Goal: Information Seeking & Learning: Find specific fact

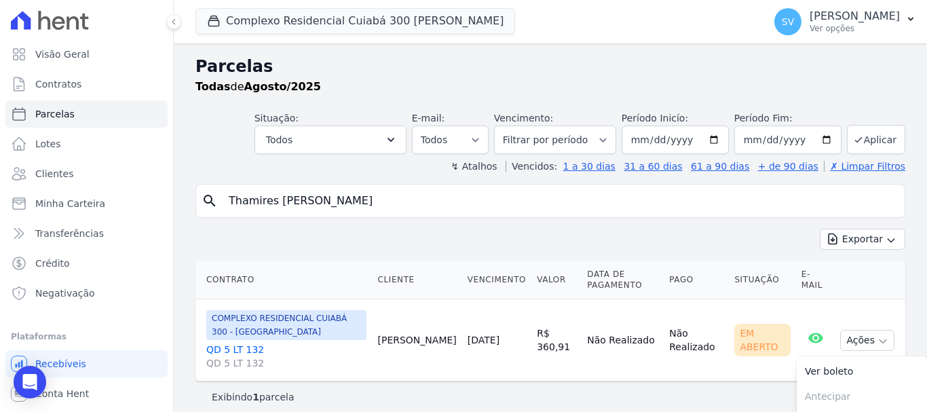
select select
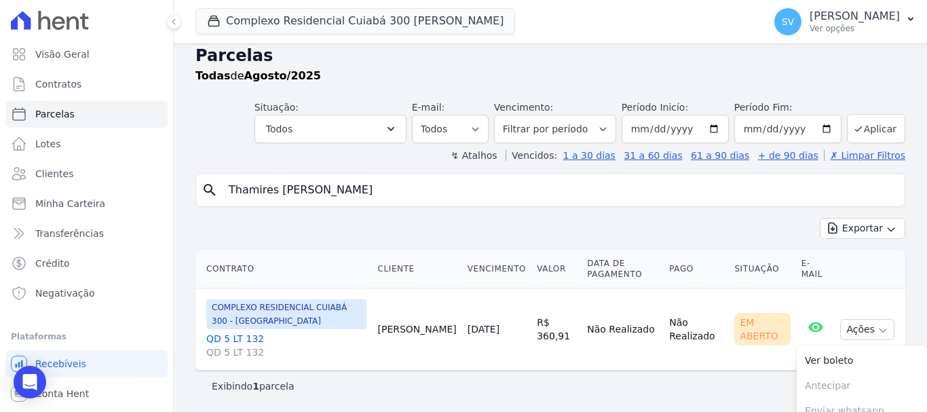
click at [479, 183] on input "Thamires Alves Medina Rodrigues" at bounding box center [560, 189] width 679 height 27
paste input "WHANA MOURA MOYA"
type input "WHANA MOURA MOYA"
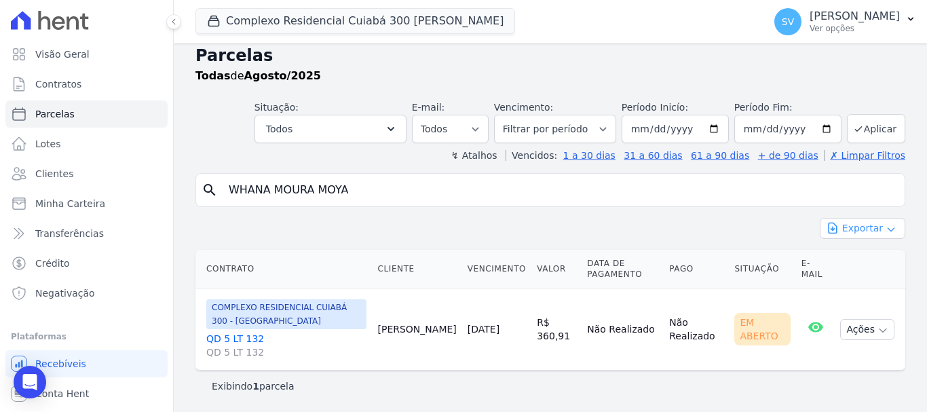
select select
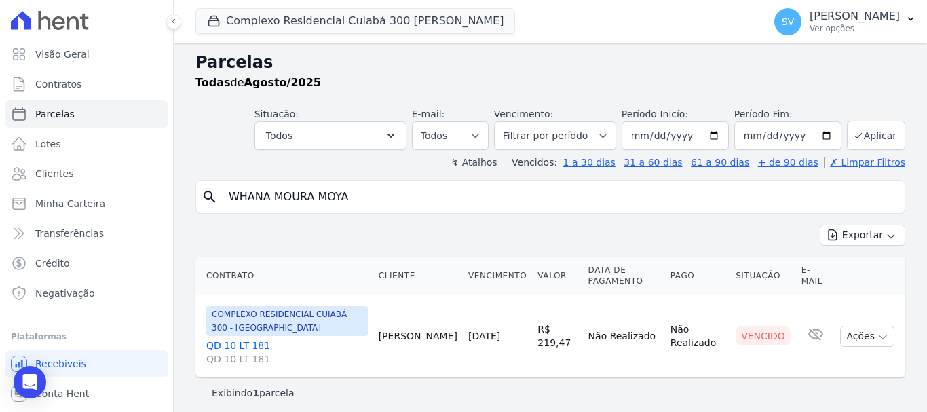
scroll to position [11, 0]
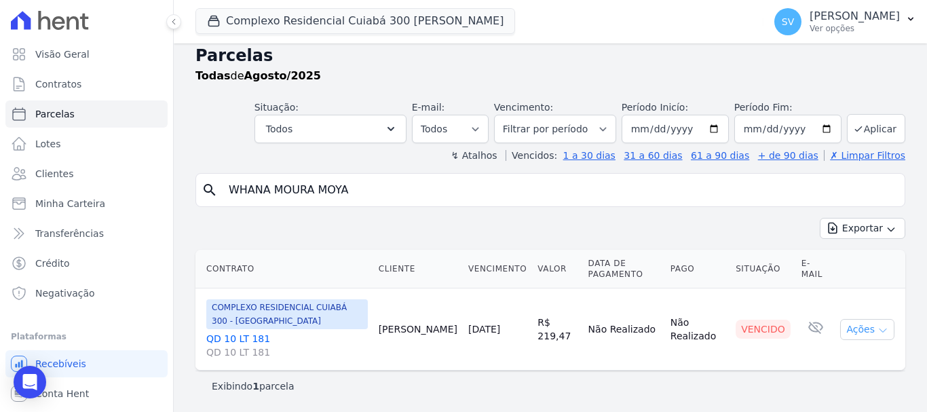
click at [842, 330] on button "Ações" at bounding box center [867, 329] width 54 height 21
click at [830, 362] on link "Ver boleto" at bounding box center [862, 360] width 130 height 25
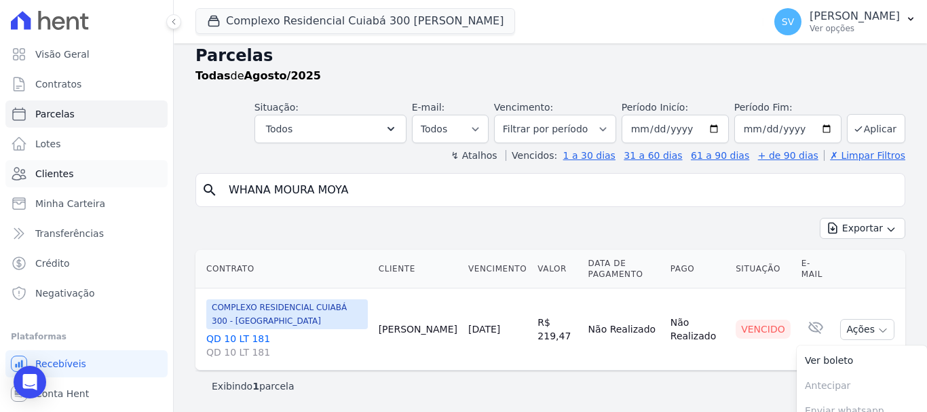
click at [126, 169] on link "Clientes" at bounding box center [86, 173] width 162 height 27
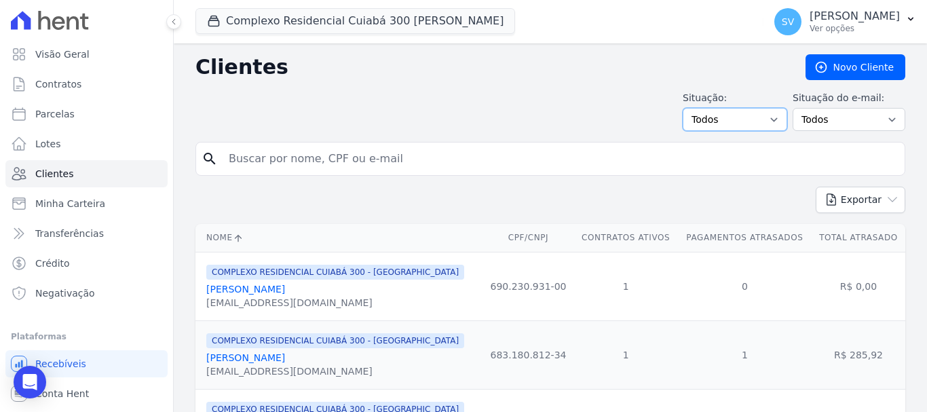
click at [757, 109] on select "Todos Adimplentes Inadimplentes" at bounding box center [735, 119] width 105 height 23
select select "overdue"
click at [688, 108] on select "Todos Adimplentes Inadimplentes" at bounding box center [735, 119] width 105 height 23
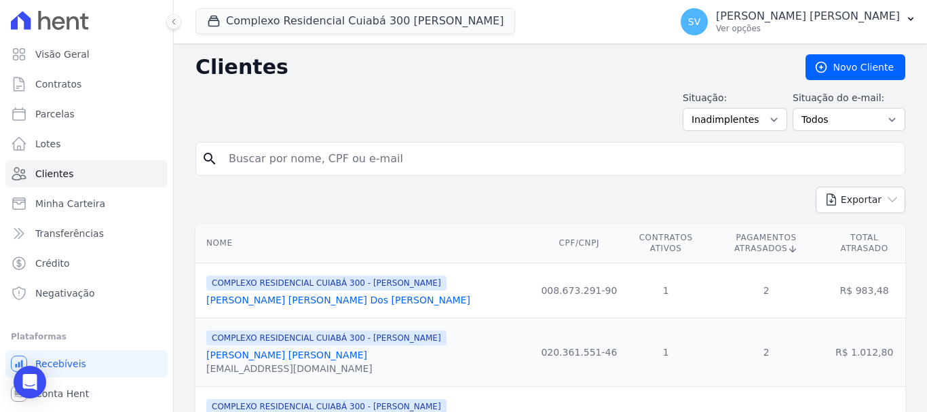
click at [715, 234] on th "Pagamentos Atrasados" at bounding box center [766, 243] width 114 height 39
click at [787, 244] on icon at bounding box center [792, 249] width 11 height 11
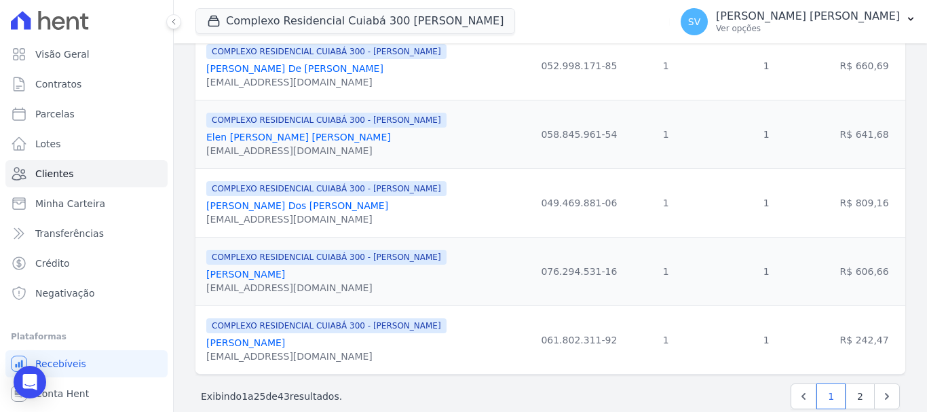
scroll to position [1596, 0]
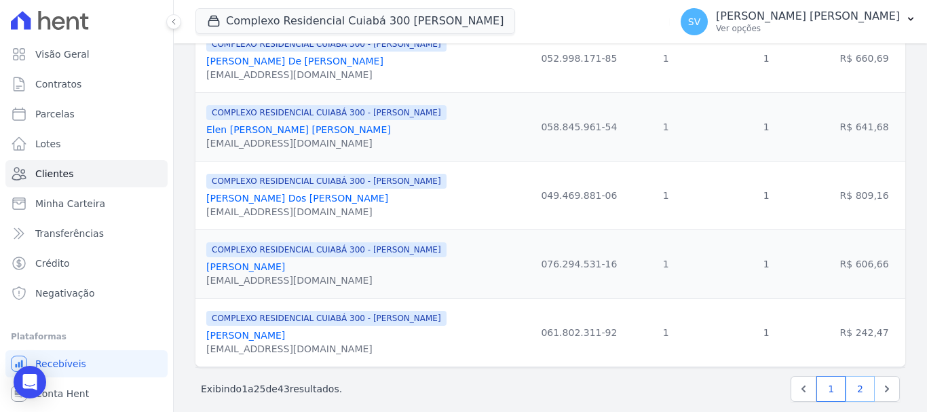
click at [846, 376] on link "2" at bounding box center [860, 389] width 29 height 26
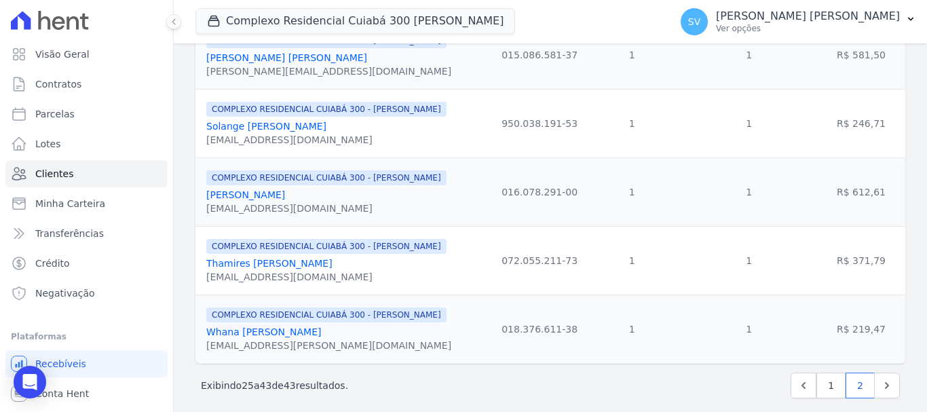
scroll to position [1134, 0]
click at [819, 372] on link "1" at bounding box center [830, 385] width 29 height 26
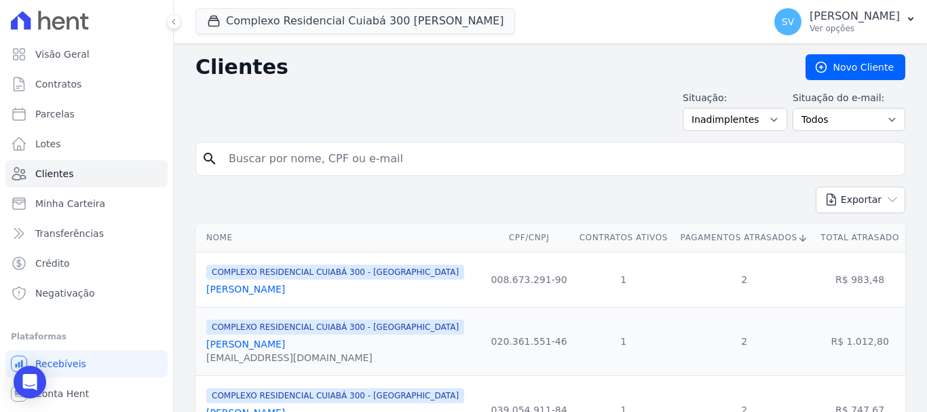
click at [79, 27] on icon at bounding box center [73, 22] width 12 height 13
click at [89, 62] on link "Visão Geral" at bounding box center [86, 54] width 162 height 27
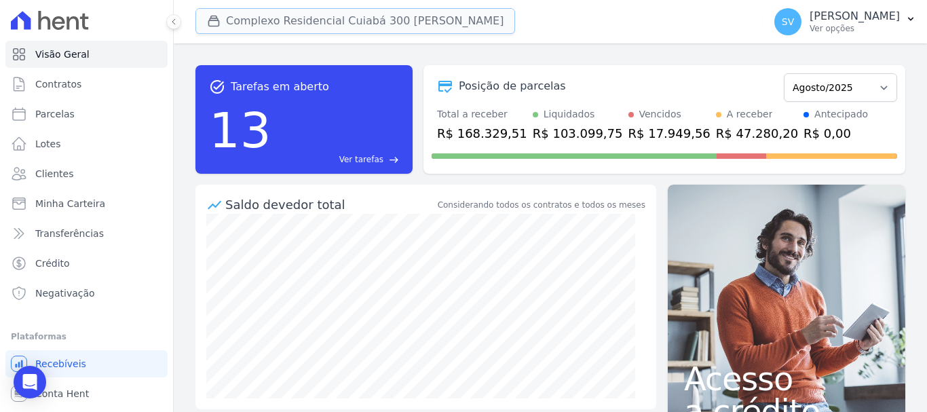
click at [371, 14] on button "Complexo Residencial Cuiabá 300 [PERSON_NAME]" at bounding box center [355, 21] width 320 height 26
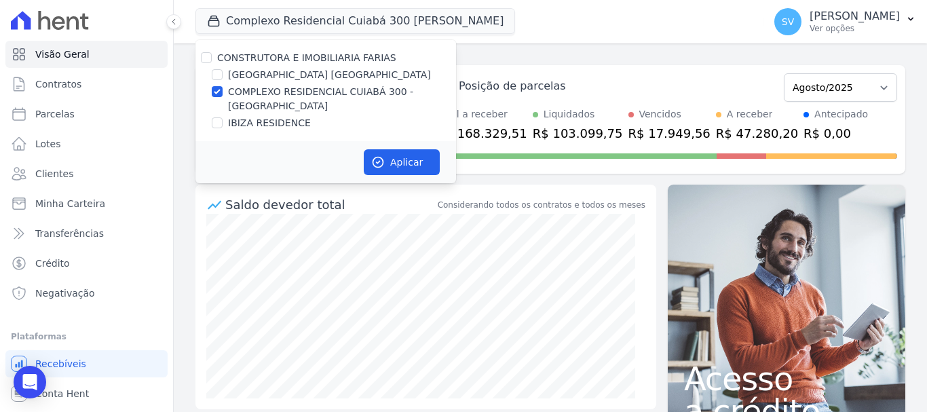
click at [204, 49] on div "CONSTRUTORA E IMOBILIARIA FARIAS BAHAMAS EAST VILLAGE COMPLEXO RESIDENCIAL CUIA…" at bounding box center [325, 90] width 261 height 101
click at [206, 53] on input "CONSTRUTORA E IMOBILIARIA FARIAS" at bounding box center [206, 57] width 11 height 11
checkbox input "true"
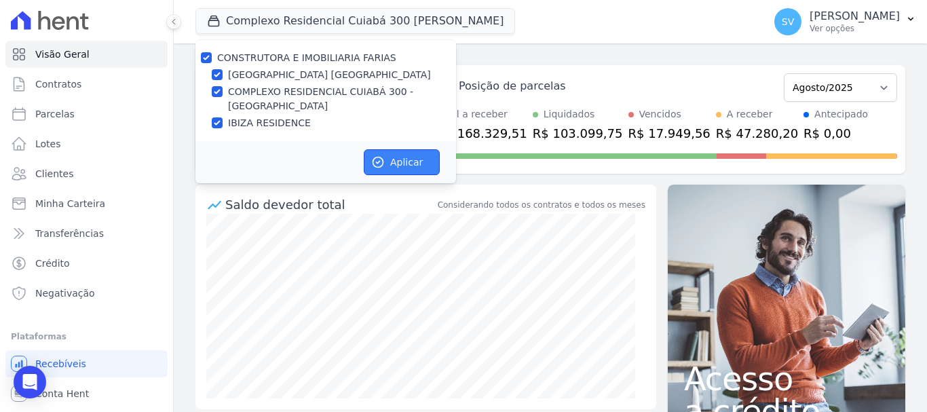
click at [395, 153] on button "Aplicar" at bounding box center [402, 162] width 76 height 26
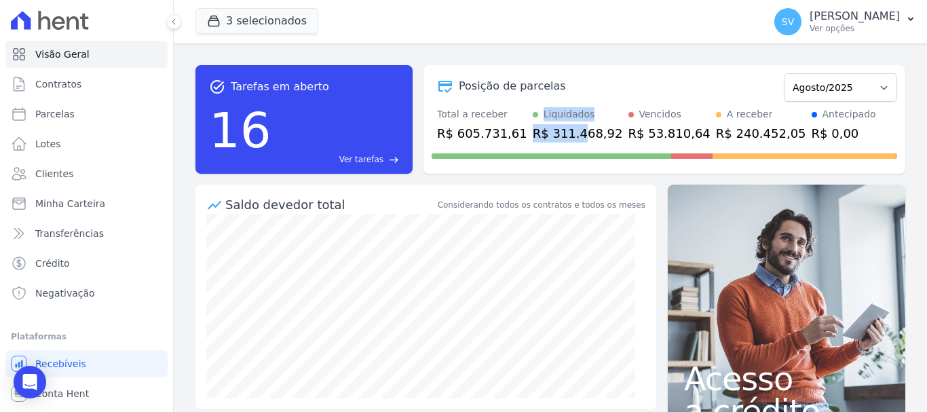
drag, startPoint x: 509, startPoint y: 133, endPoint x: 565, endPoint y: 136, distance: 55.8
click at [565, 136] on div "Total a receber R$ 605.731,61 Liquidados R$ 311.468,92 Vencidos R$ 53.810,64 A …" at bounding box center [665, 124] width 466 height 35
click at [707, 80] on div "Posição de parcelas" at bounding box center [605, 86] width 347 height 16
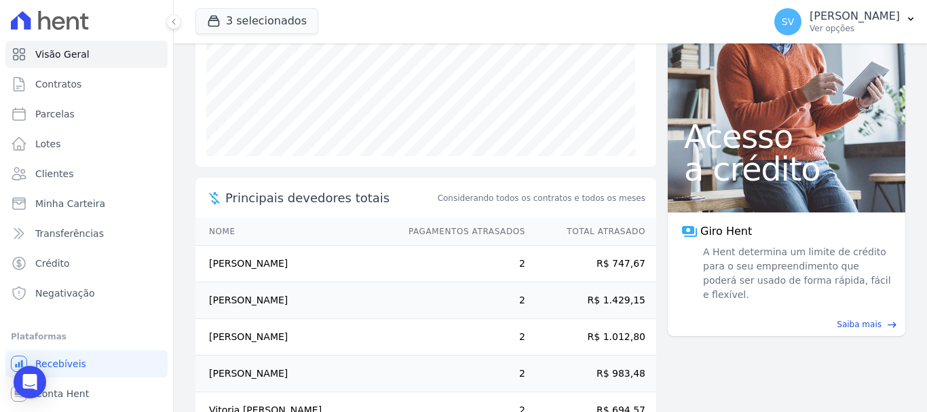
scroll to position [281, 0]
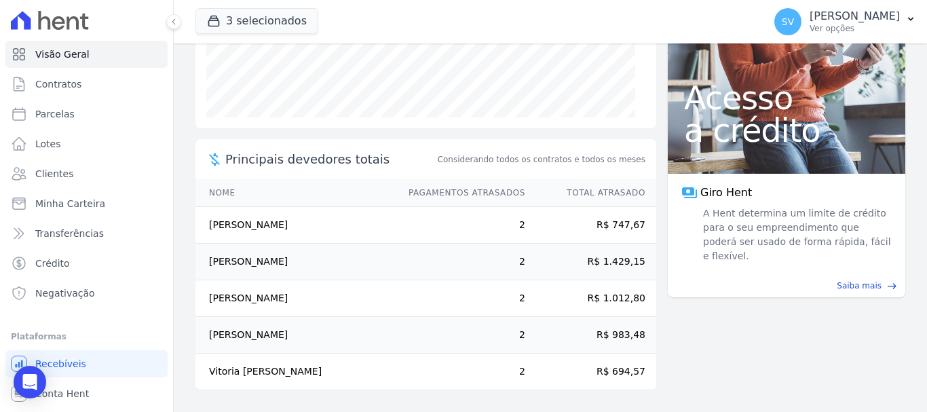
click at [668, 233] on div "A Hent determina um limite de crédito para o seu empreendimento que poderá ser …" at bounding box center [787, 240] width 238 height 68
drag, startPoint x: 485, startPoint y: 159, endPoint x: 622, endPoint y: 170, distance: 137.5
click at [612, 151] on div "Principais devedores totais Considerando todos os contratos e todos os meses" at bounding box center [425, 159] width 461 height 40
click at [715, 373] on main "task_alt Tarefas em aberto 16 Ver tarefas east Posição de parcelas Outubro/2022…" at bounding box center [550, 227] width 753 height 369
drag, startPoint x: 212, startPoint y: 227, endPoint x: 318, endPoint y: 228, distance: 105.2
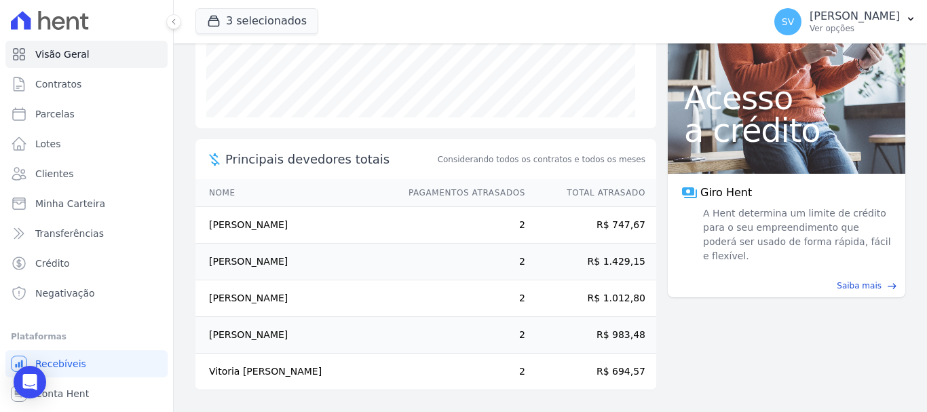
click at [318, 228] on td "[PERSON_NAME]" at bounding box center [295, 225] width 200 height 37
click at [186, 246] on main "task_alt Tarefas em aberto 16 Ver tarefas east Posição de parcelas Outubro/2022…" at bounding box center [550, 227] width 753 height 369
drag, startPoint x: 206, startPoint y: 223, endPoint x: 313, endPoint y: 224, distance: 106.6
click at [337, 231] on td "[PERSON_NAME]" at bounding box center [295, 225] width 200 height 37
copy td "[PERSON_NAME]"
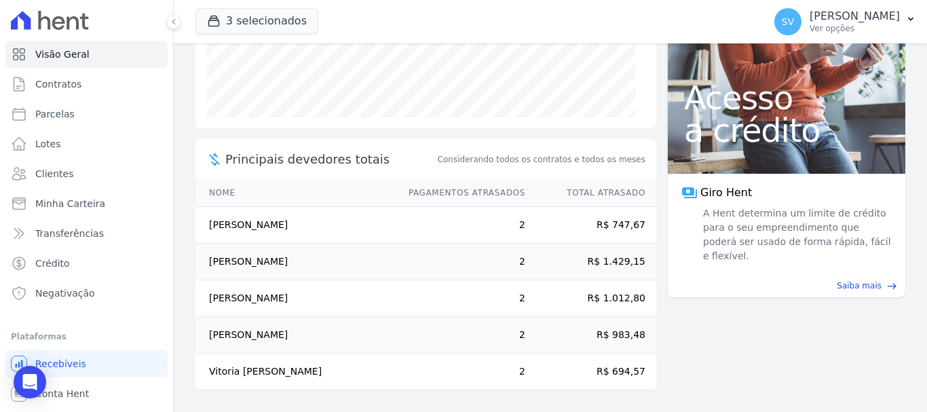
drag, startPoint x: 211, startPoint y: 265, endPoint x: 318, endPoint y: 265, distance: 107.2
click at [318, 265] on td "[PERSON_NAME]" at bounding box center [295, 262] width 200 height 37
copy td "[PERSON_NAME]"
drag, startPoint x: 297, startPoint y: 300, endPoint x: 210, endPoint y: 299, distance: 86.9
click at [199, 297] on td "[PERSON_NAME] [PERSON_NAME]" at bounding box center [295, 298] width 200 height 37
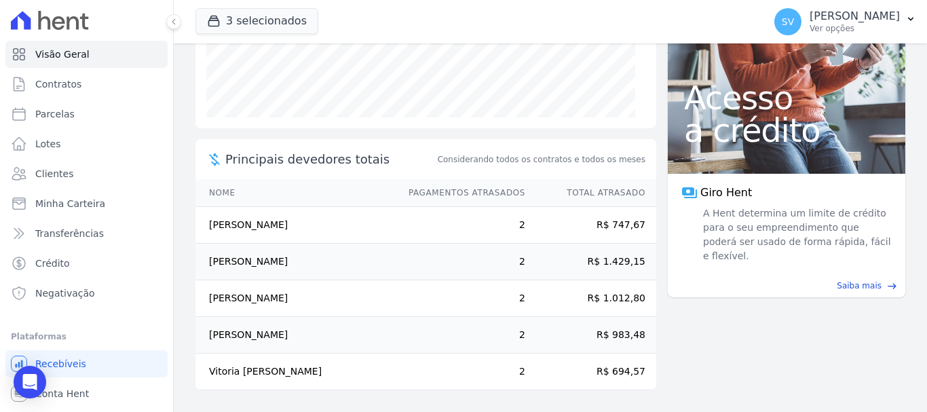
copy td "[PERSON_NAME] [PERSON_NAME]"
drag, startPoint x: 345, startPoint y: 335, endPoint x: 212, endPoint y: 335, distance: 133.7
click at [195, 334] on td "[PERSON_NAME] [PERSON_NAME] Dos [PERSON_NAME]" at bounding box center [295, 335] width 200 height 37
copy td "[PERSON_NAME] [PERSON_NAME] Dos [PERSON_NAME]"
drag, startPoint x: 360, startPoint y: 374, endPoint x: 211, endPoint y: 381, distance: 148.8
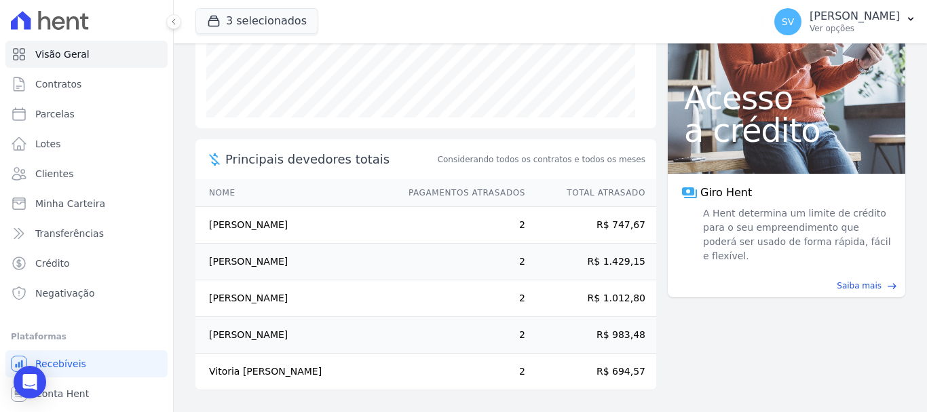
click at [211, 381] on td "Vitoria [PERSON_NAME]" at bounding box center [295, 372] width 200 height 37
copy td "Vitoria [PERSON_NAME]"
